Goal: Task Accomplishment & Management: Manage account settings

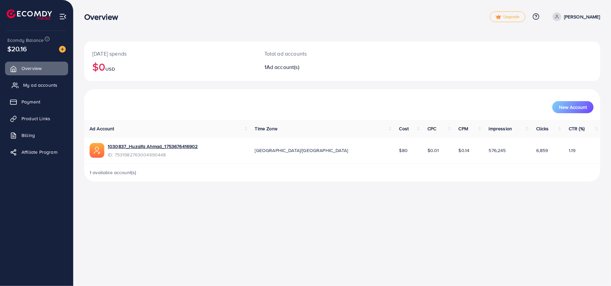
click at [38, 82] on span "My ad accounts" at bounding box center [40, 85] width 34 height 7
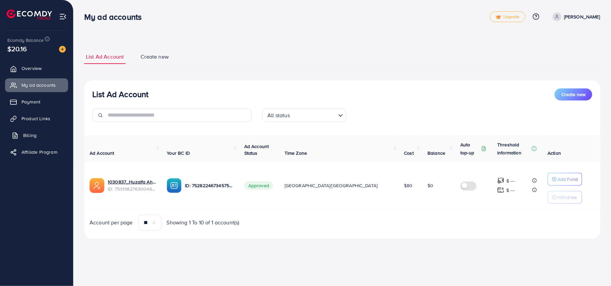
click at [37, 141] on link "Billing" at bounding box center [36, 135] width 63 height 13
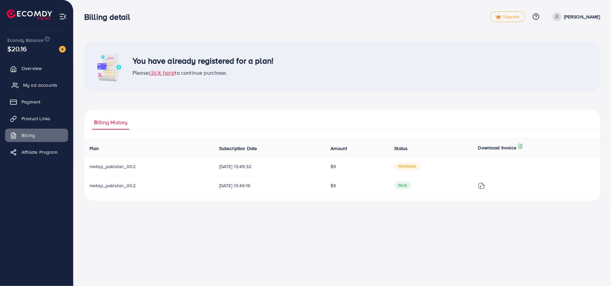
drag, startPoint x: 34, startPoint y: 73, endPoint x: 37, endPoint y: 78, distance: 6.2
click at [34, 73] on link "Overview" at bounding box center [36, 68] width 63 height 13
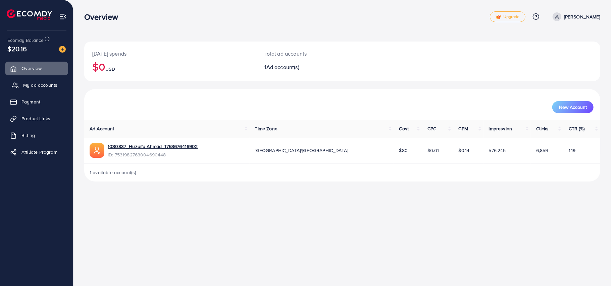
click at [41, 84] on span "My ad accounts" at bounding box center [40, 85] width 34 height 7
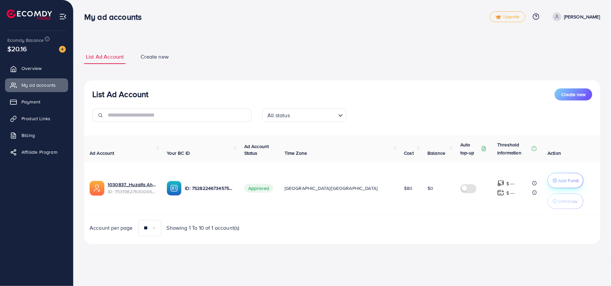
click at [558, 177] on p "Add Fund" at bounding box center [568, 181] width 20 height 8
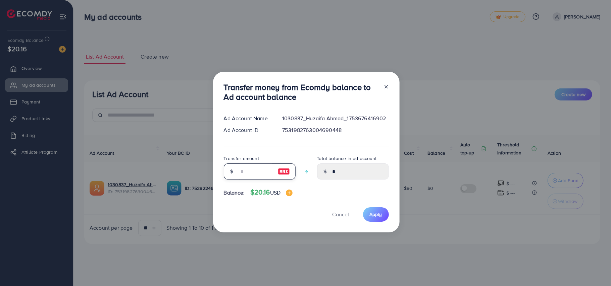
click at [258, 171] on input "number" at bounding box center [256, 172] width 34 height 16
type input "*"
type input "****"
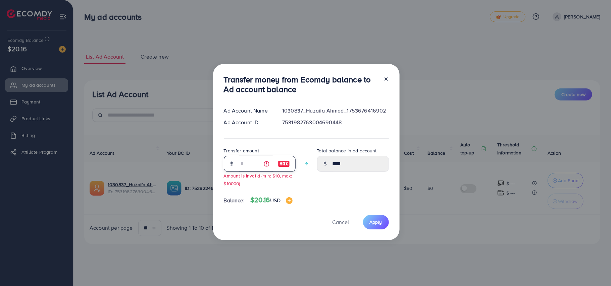
type input "**"
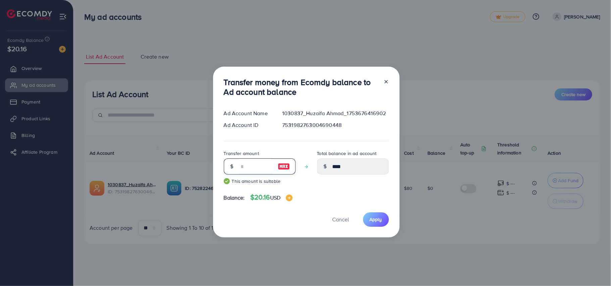
type input "*****"
type input "**"
click at [384, 219] on button "Apply" at bounding box center [376, 220] width 26 height 14
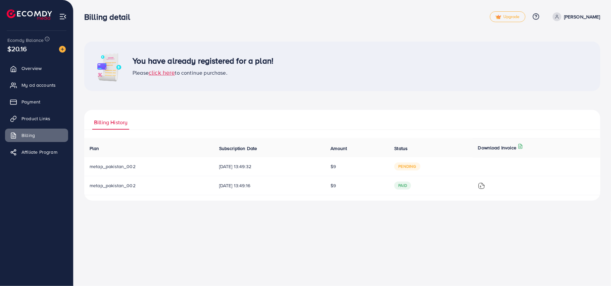
click at [325, 173] on td "30/08/2025, 13:49:32" at bounding box center [270, 166] width 112 height 19
click at [290, 172] on td "30/08/2025, 13:49:32" at bounding box center [270, 166] width 112 height 19
click at [412, 170] on span "pending" at bounding box center [407, 167] width 26 height 8
click at [161, 75] on span "click here" at bounding box center [162, 72] width 26 height 8
click at [164, 74] on span "click here" at bounding box center [162, 72] width 26 height 8
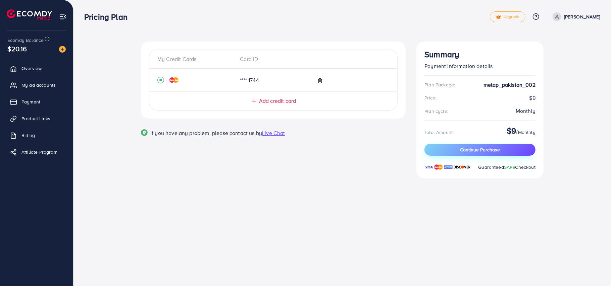
click at [506, 154] on button "Continue Purchase" at bounding box center [479, 150] width 111 height 12
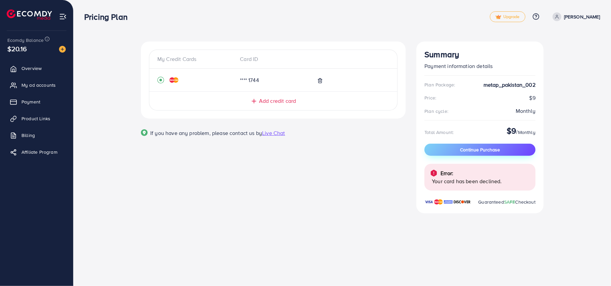
click at [471, 152] on span "Continue Purchase" at bounding box center [480, 150] width 40 height 7
click at [441, 176] on p "Error:" at bounding box center [446, 173] width 13 height 8
click at [433, 174] on img at bounding box center [434, 173] width 8 height 8
click at [273, 105] on span "Add credit card" at bounding box center [277, 101] width 37 height 8
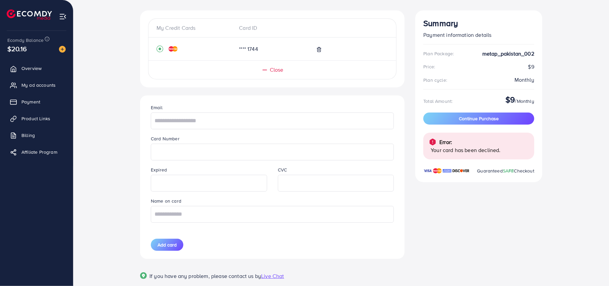
scroll to position [45, 0]
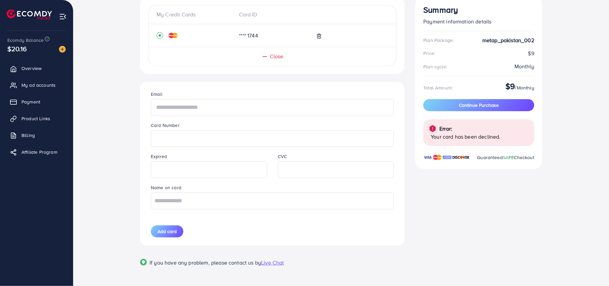
click at [222, 113] on input "text" at bounding box center [272, 107] width 243 height 17
click at [317, 37] on div at bounding box center [349, 36] width 77 height 8
click at [318, 37] on icon at bounding box center [319, 36] width 3 height 4
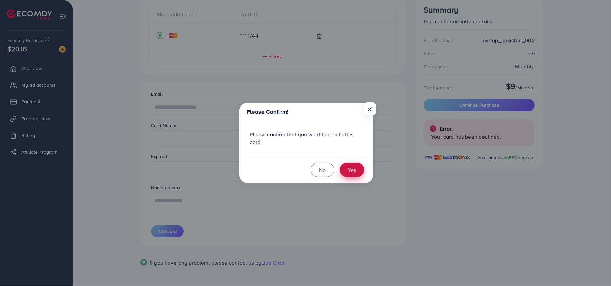
click at [354, 174] on button "Yes" at bounding box center [351, 170] width 25 height 14
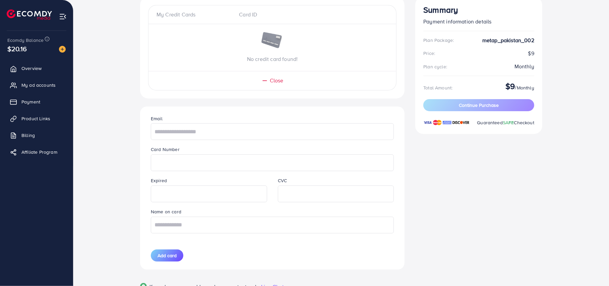
click at [461, 160] on div "Summary Payment information details Plan Package: metap_pakistan_002 Price: $9 …" at bounding box center [479, 152] width 138 height 310
click at [283, 76] on div "My Credit Cards Card ID No credit card found! Close" at bounding box center [272, 48] width 249 height 86
click at [283, 80] on span "Close" at bounding box center [277, 81] width 14 height 8
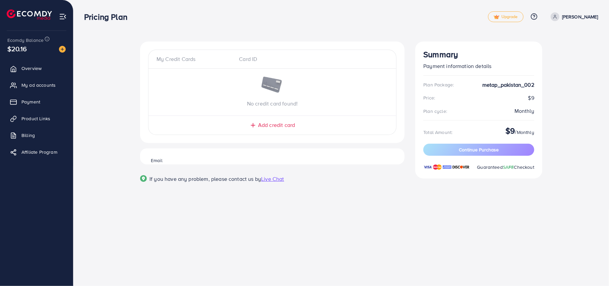
scroll to position [0, 0]
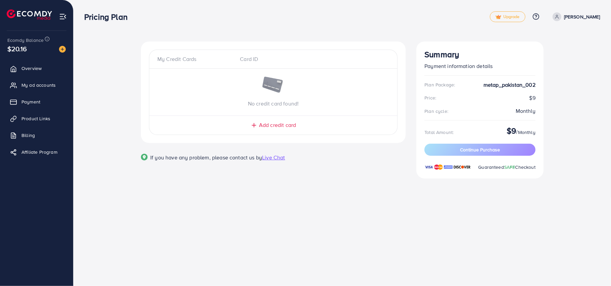
click at [268, 128] on span "Add credit card" at bounding box center [277, 125] width 37 height 8
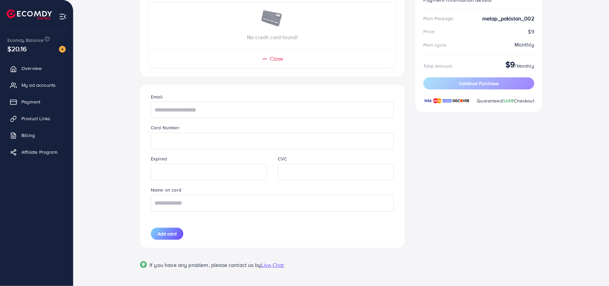
scroll to position [77, 0]
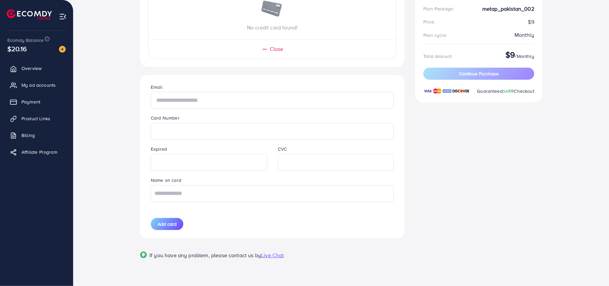
click at [233, 99] on input "text" at bounding box center [272, 100] width 243 height 17
type input "**********"
click at [281, 160] on div at bounding box center [336, 162] width 116 height 17
click at [266, 195] on input "text" at bounding box center [272, 193] width 243 height 17
type input "*******"
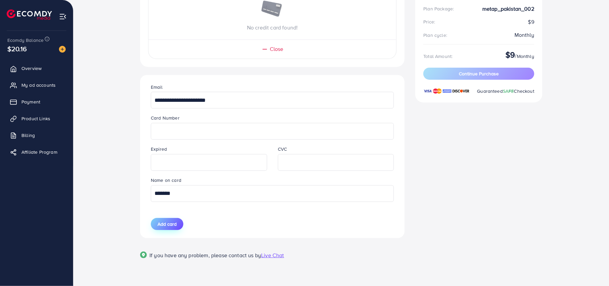
click at [166, 223] on span "Add card" at bounding box center [167, 224] width 19 height 7
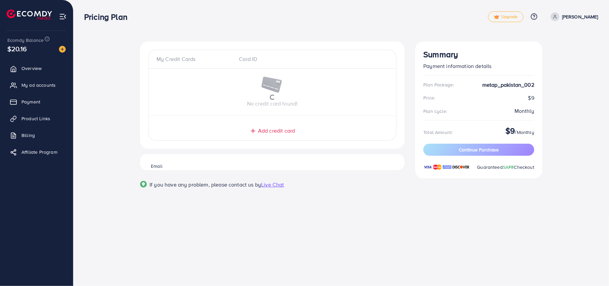
scroll to position [0, 0]
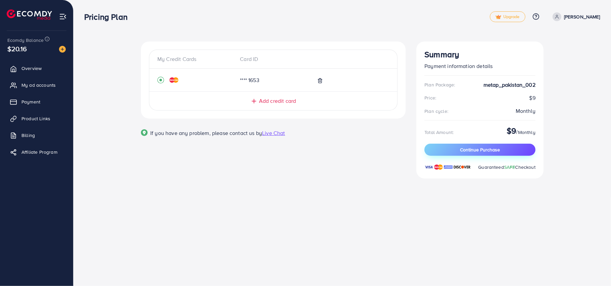
click at [486, 148] on span "Continue Purchase" at bounding box center [480, 150] width 40 height 7
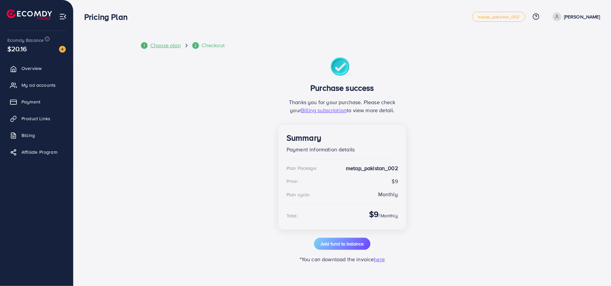
click at [169, 46] on span "Choose plan" at bounding box center [165, 46] width 31 height 8
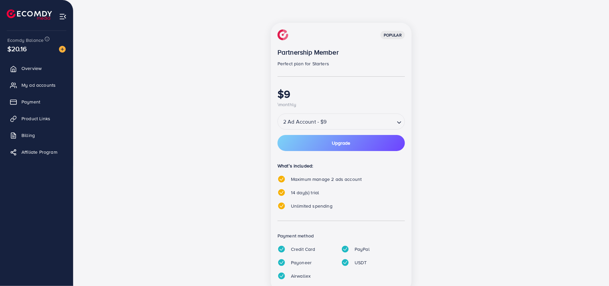
scroll to position [56, 0]
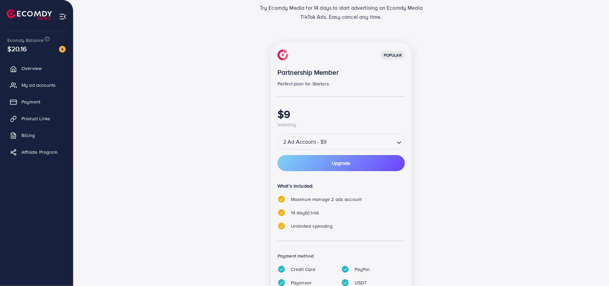
click at [330, 141] on input "Search for option" at bounding box center [361, 142] width 65 height 12
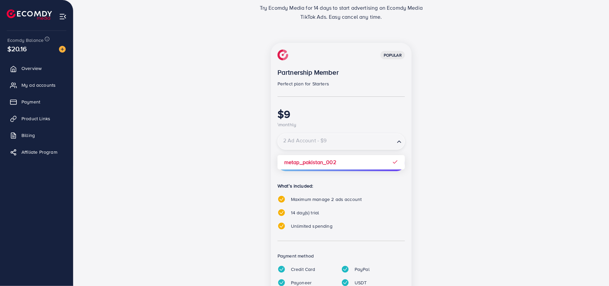
click at [330, 141] on input "Search for option" at bounding box center [337, 142] width 116 height 12
click at [435, 174] on div "popular Partnership Member Perfect plan for Starters $9 \monthly 2 Ad Account -…" at bounding box center [342, 182] width 290 height 278
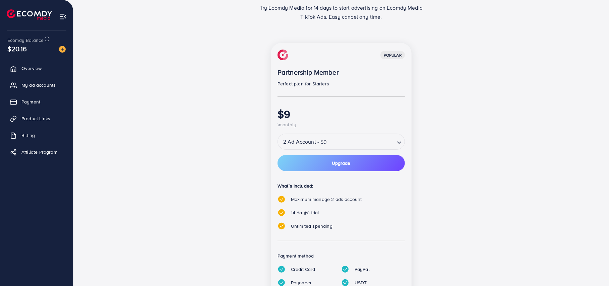
click at [127, 195] on div "One tool for your whole sale needs. Try Ecomdy Media for 14 days to start adver…" at bounding box center [341, 152] width 515 height 335
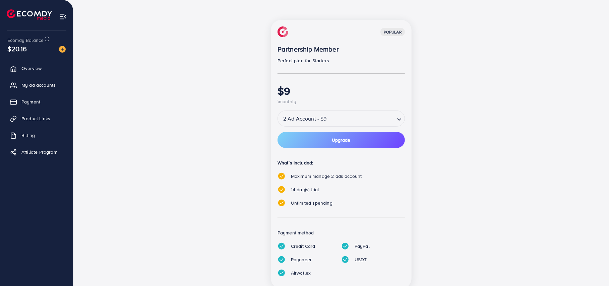
scroll to position [101, 0]
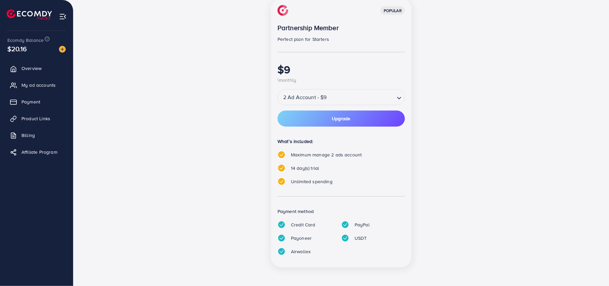
click at [314, 95] on div "2 Ad Account - $9" at bounding box center [336, 97] width 117 height 12
drag, startPoint x: 409, startPoint y: 133, endPoint x: 403, endPoint y: 133, distance: 6.0
click at [407, 133] on div "popular Partnership Member Perfect plan for Starters $9 \monthly 2 Ad Account -…" at bounding box center [341, 133] width 141 height 270
click at [376, 126] on button "Upgrade" at bounding box center [341, 119] width 127 height 16
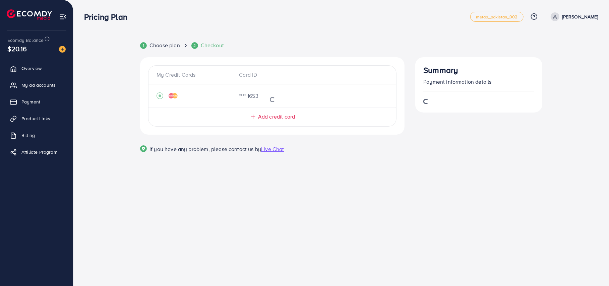
scroll to position [0, 0]
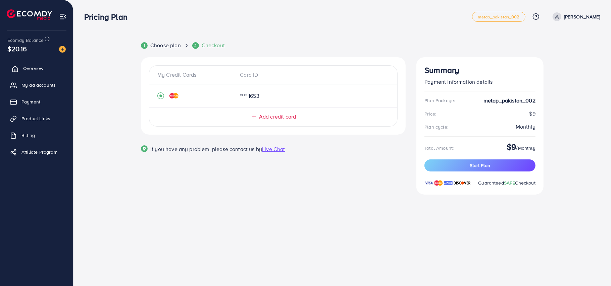
click at [44, 66] on link "Overview" at bounding box center [36, 68] width 63 height 13
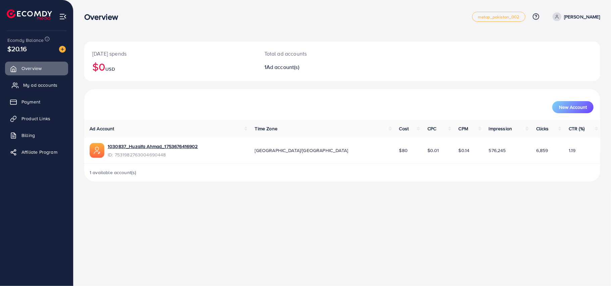
click at [50, 83] on span "My ad accounts" at bounding box center [40, 85] width 34 height 7
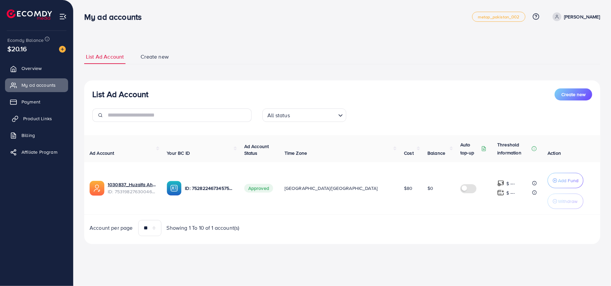
click at [43, 119] on span "Product Links" at bounding box center [37, 118] width 29 height 7
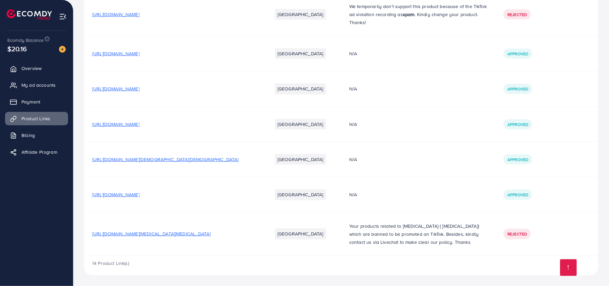
scroll to position [349, 0]
click at [140, 194] on span "https://wisalanjum.store/products/long-lasting-perfume-set-pack-of-6" at bounding box center [115, 195] width 47 height 7
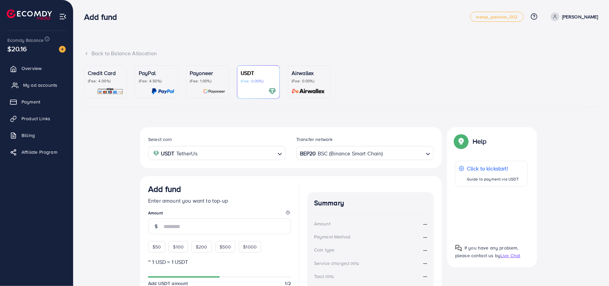
click at [56, 86] on span "My ad accounts" at bounding box center [40, 85] width 34 height 7
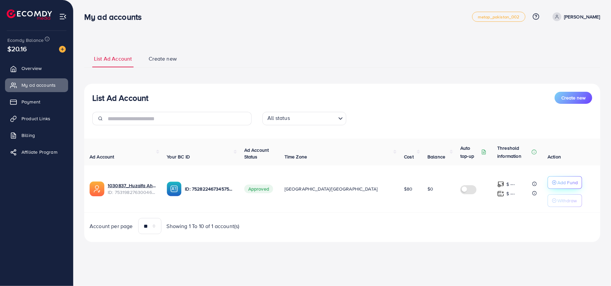
click at [557, 184] on p "Add Fund" at bounding box center [567, 183] width 20 height 8
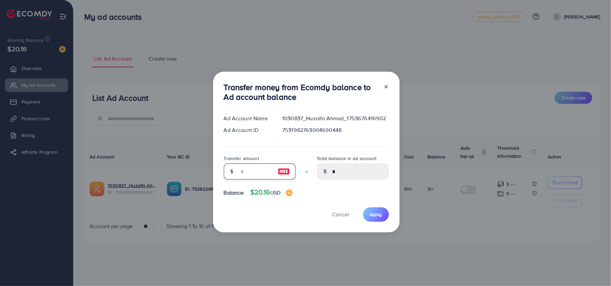
click at [261, 172] on input "number" at bounding box center [256, 172] width 34 height 16
type input "*"
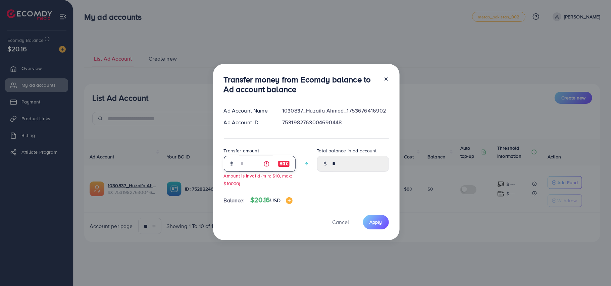
type input "****"
type input "**"
type input "*****"
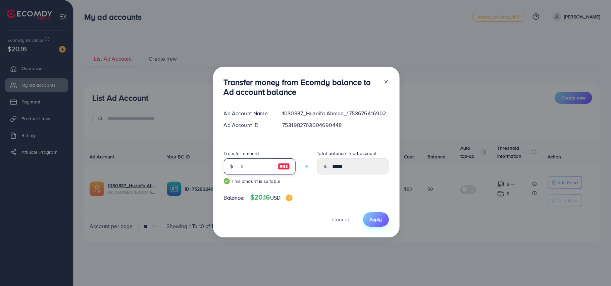
type input "**"
click at [372, 221] on span "Apply" at bounding box center [376, 219] width 12 height 7
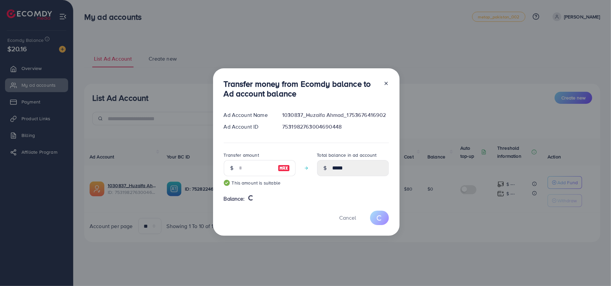
type input "*"
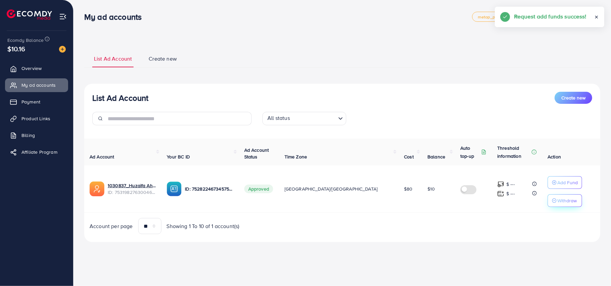
click at [552, 200] on icon "button" at bounding box center [554, 201] width 5 height 5
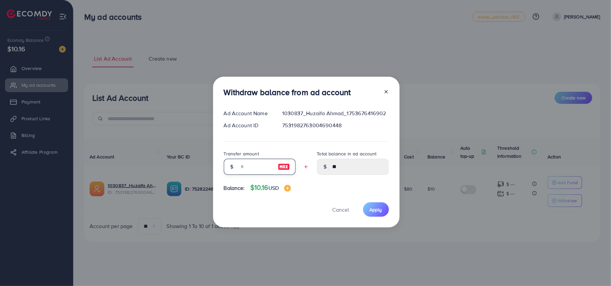
click at [258, 169] on input "text" at bounding box center [256, 167] width 34 height 16
type input "*"
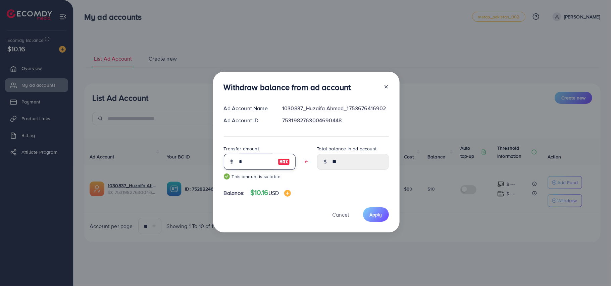
type input "****"
type input "*"
click at [379, 212] on span "Apply" at bounding box center [376, 215] width 12 height 7
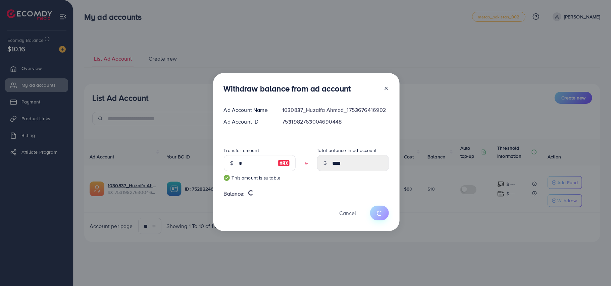
type input "**"
